Goal: Transaction & Acquisition: Purchase product/service

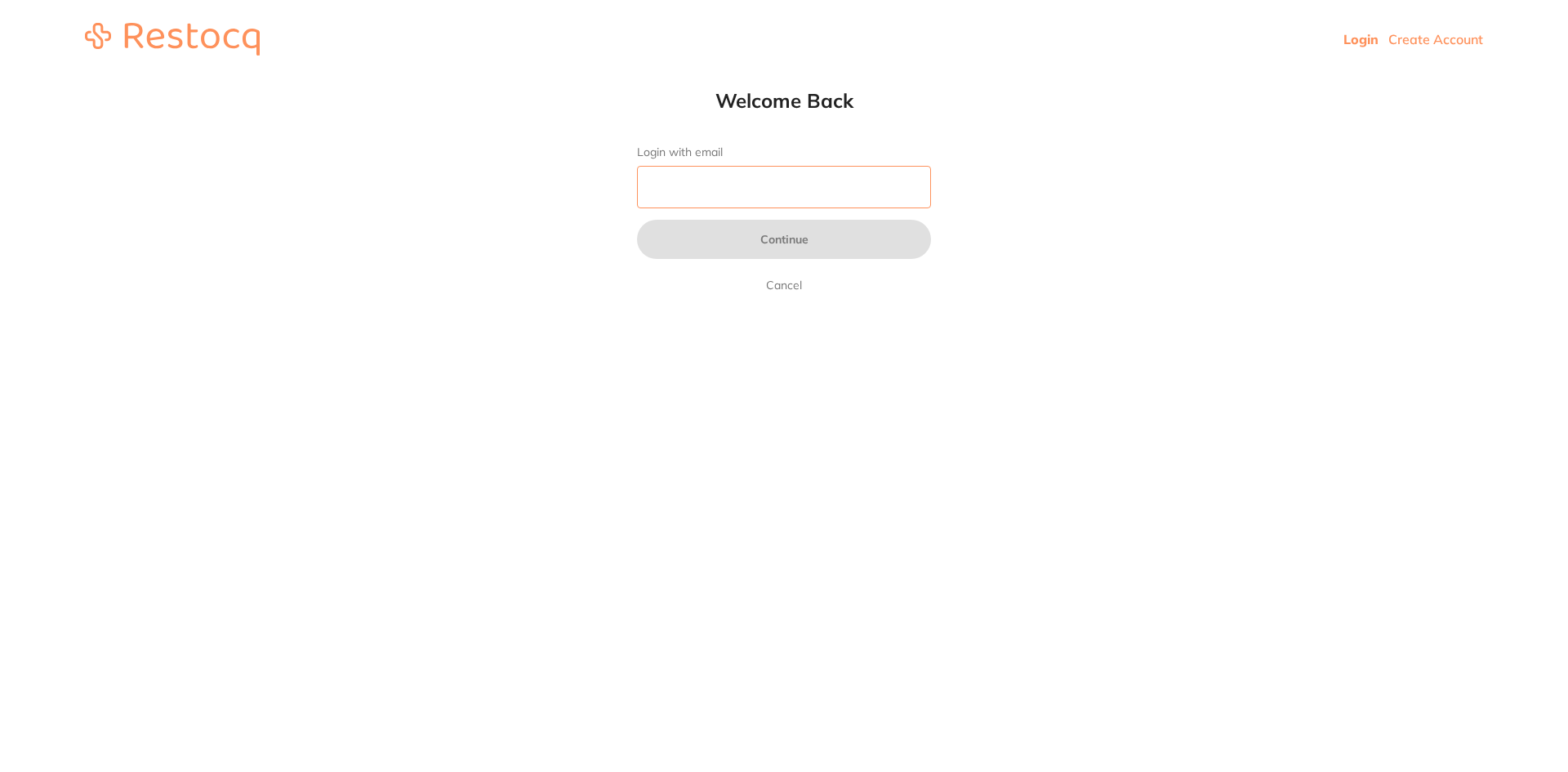
type input "[EMAIL_ADDRESS][DOMAIN_NAME]"
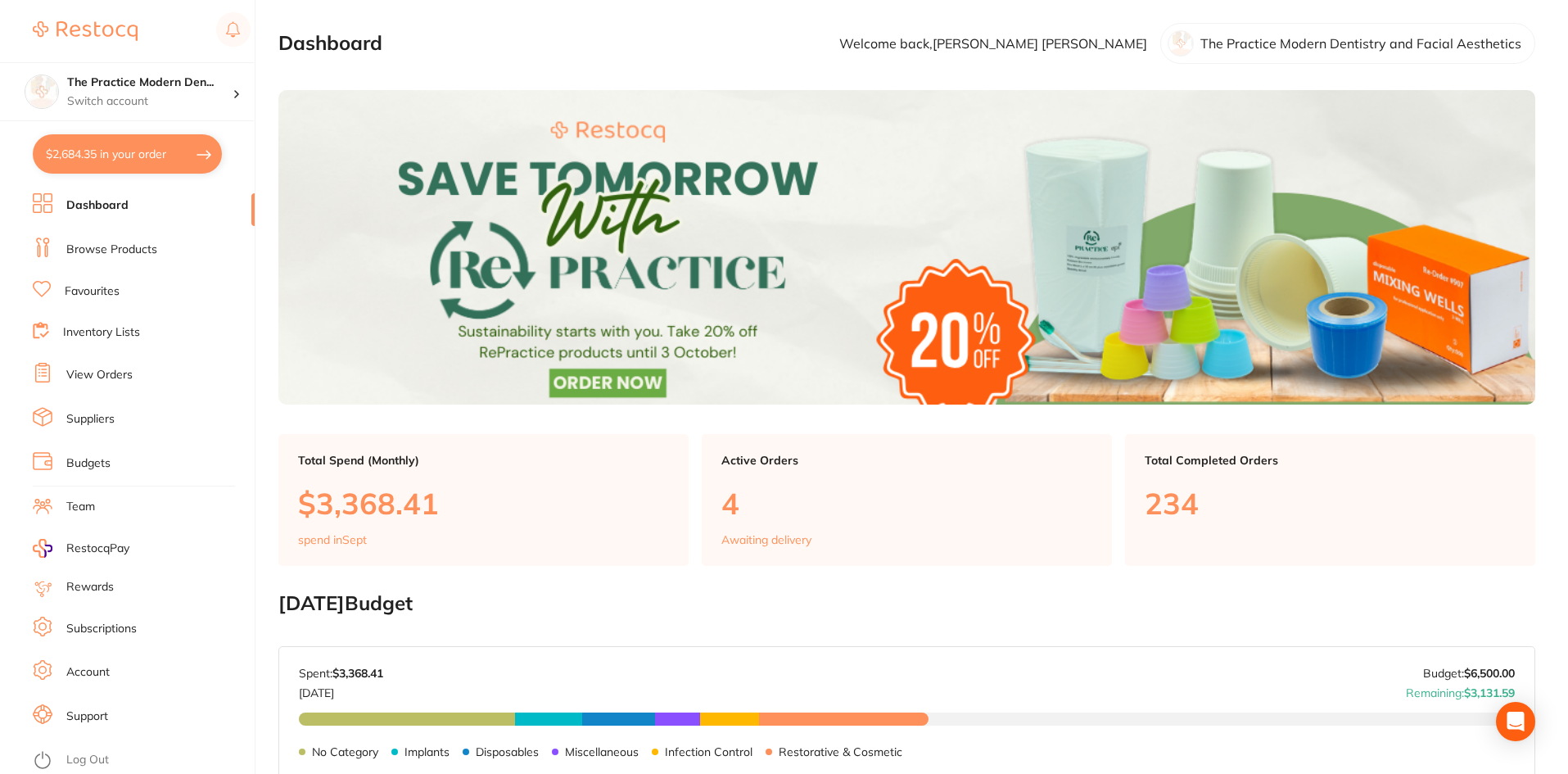
click at [113, 158] on button "$2,684.35 in your order" at bounding box center [127, 154] width 189 height 39
checkbox input "true"
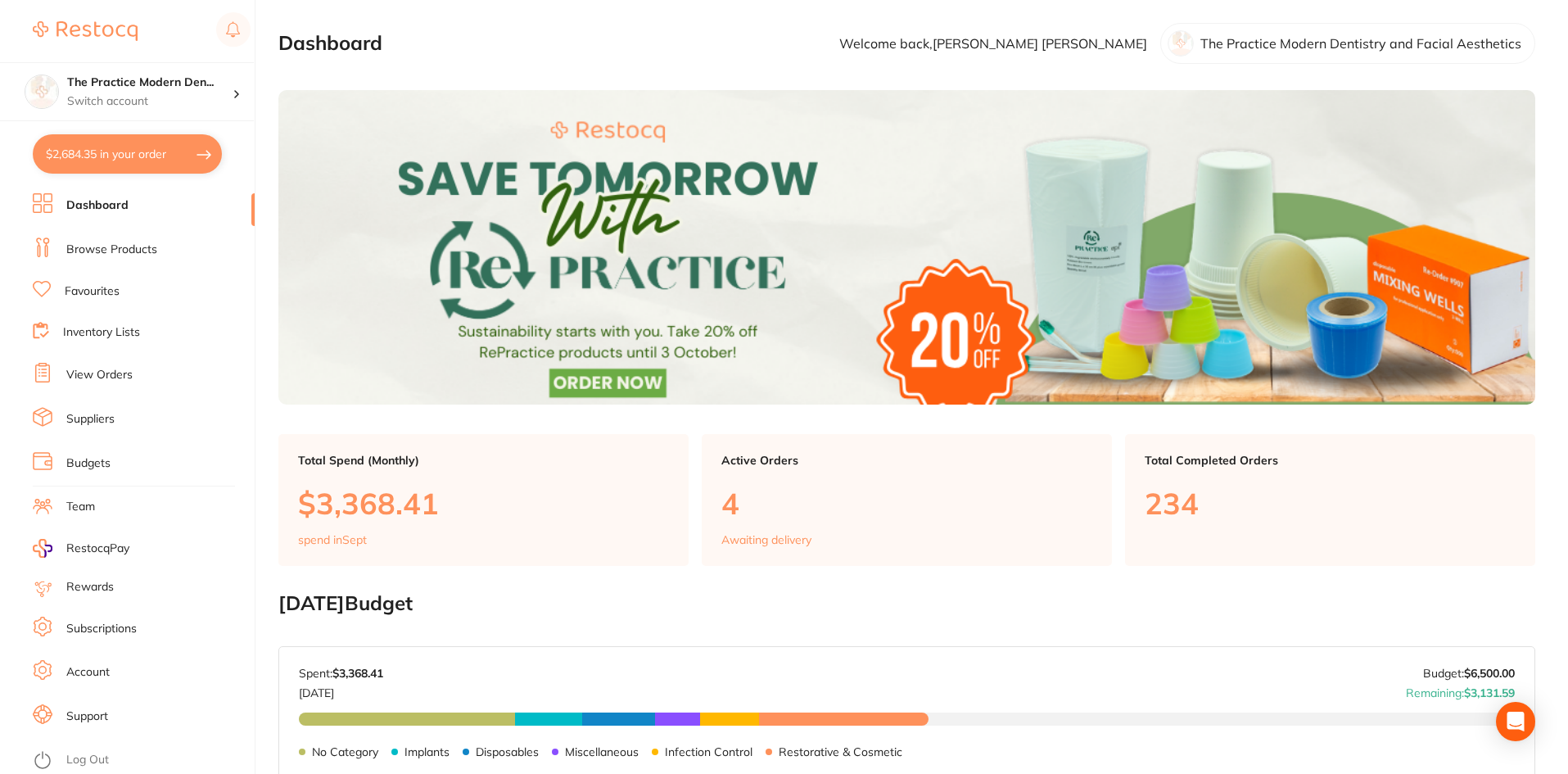
checkbox input "true"
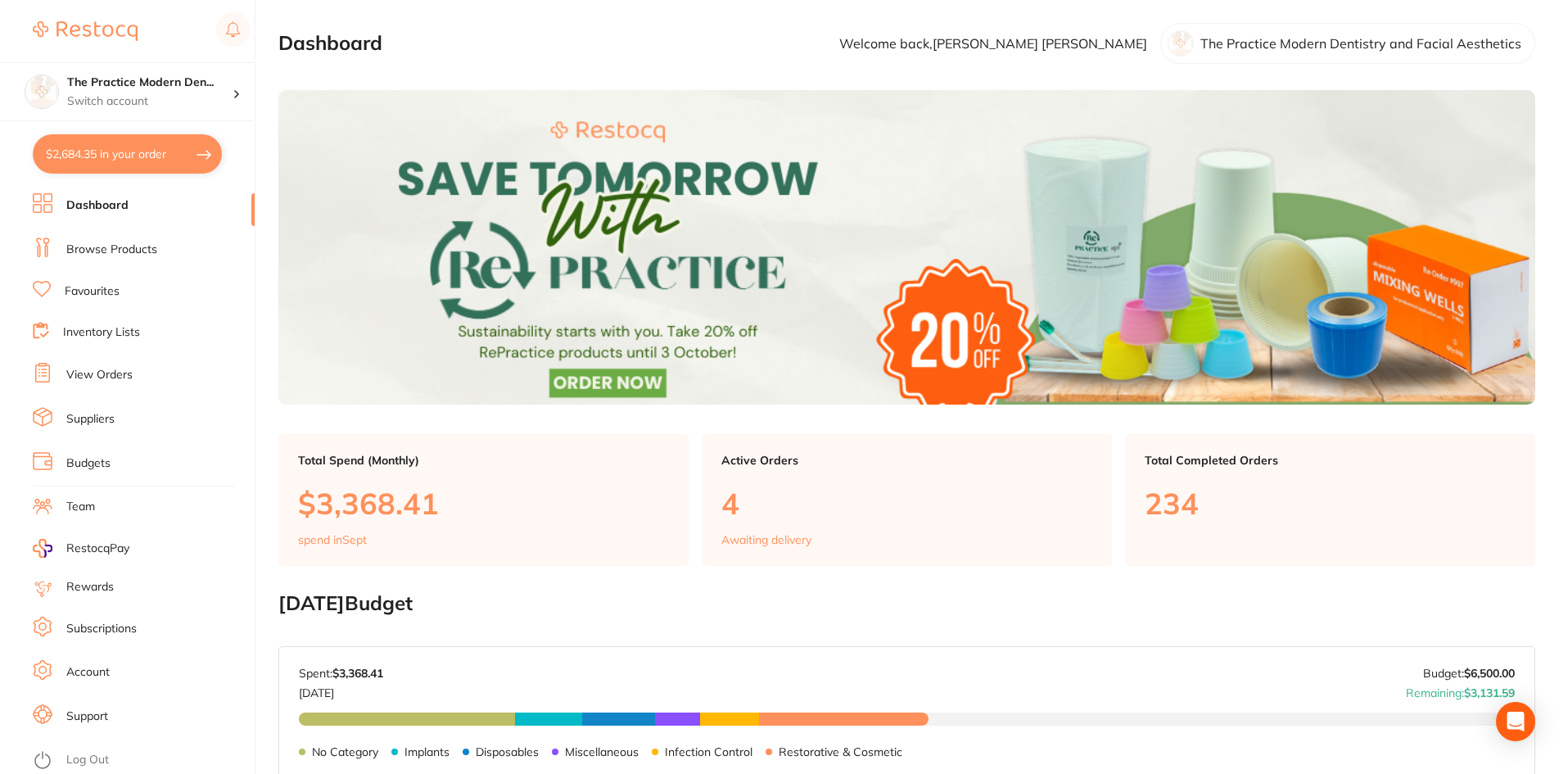
checkbox input "true"
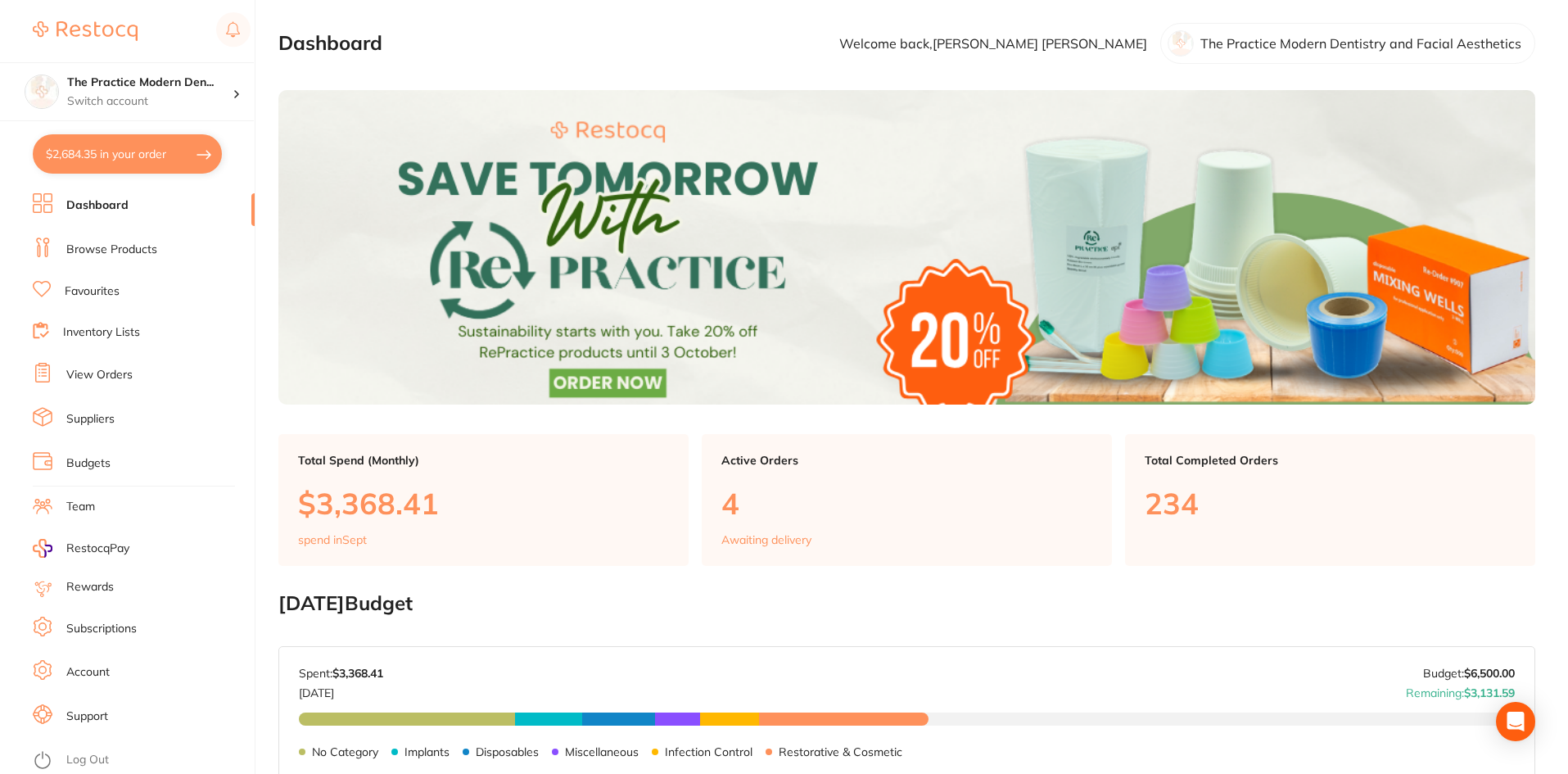
checkbox input "true"
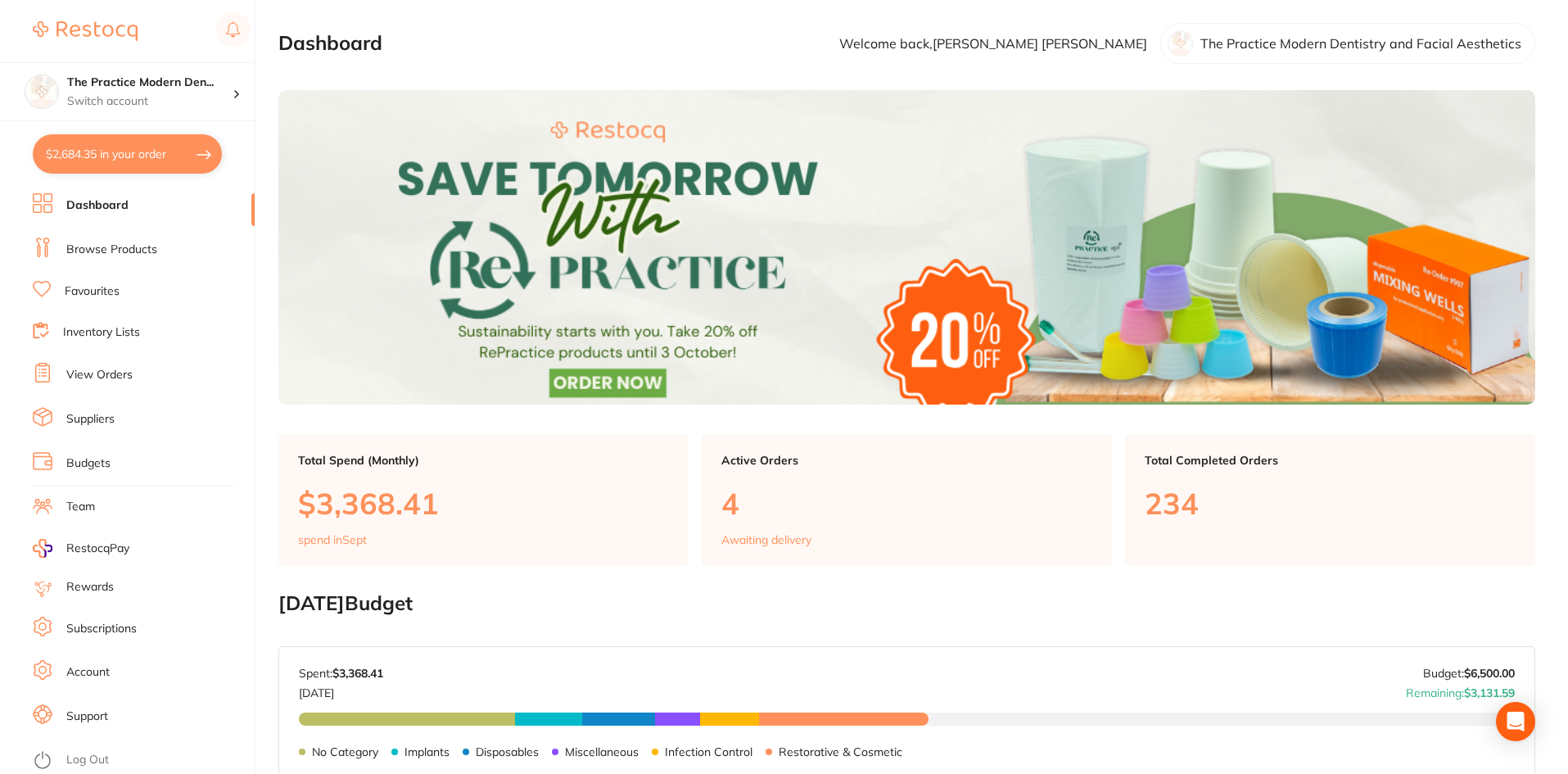
checkbox input "true"
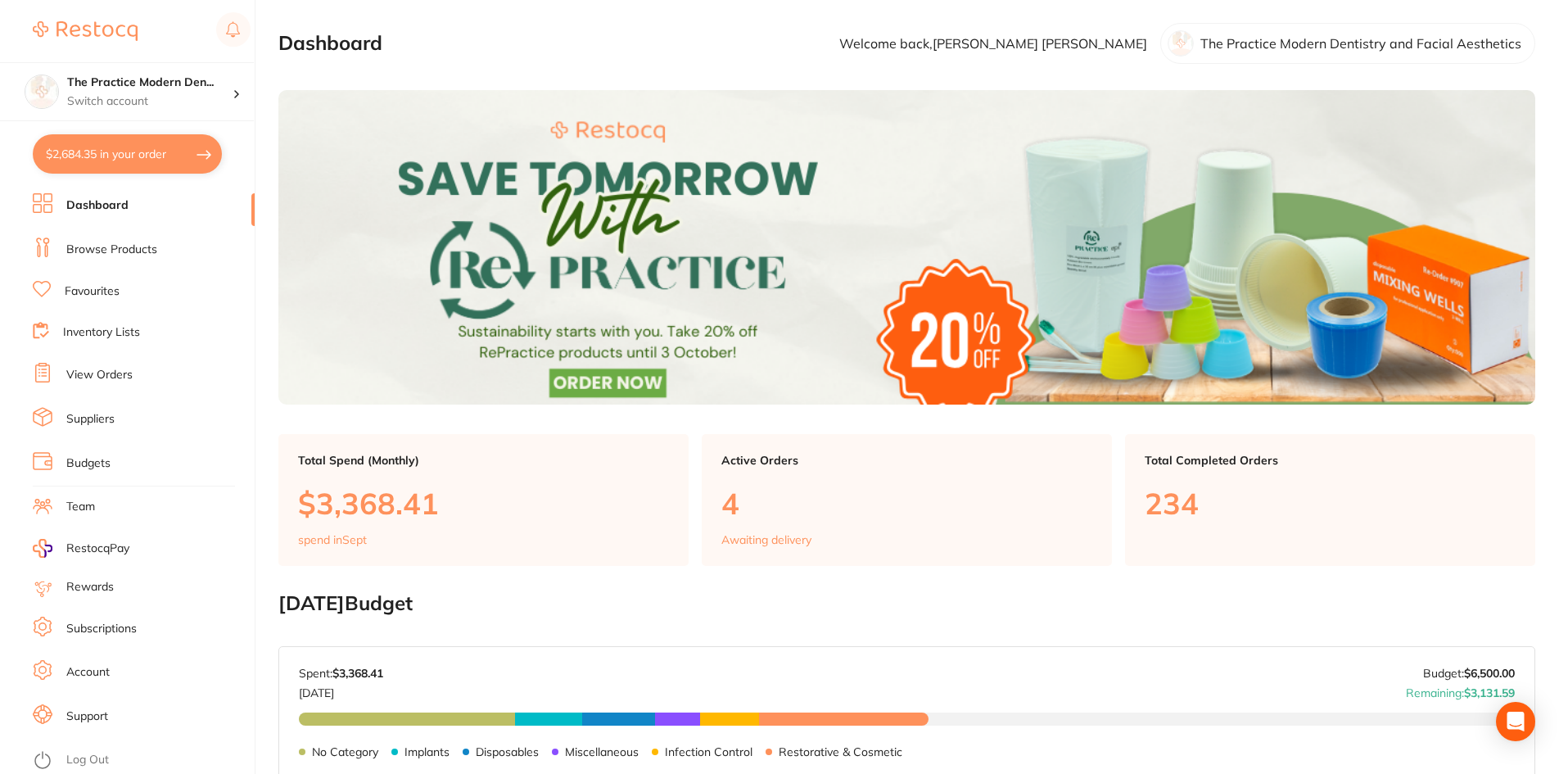
checkbox input "true"
